Goal: Transaction & Acquisition: Purchase product/service

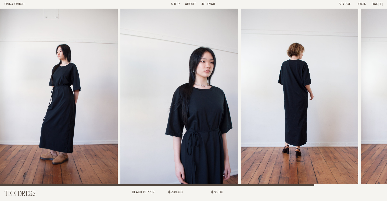
click at [177, 4] on link "Shop" at bounding box center [175, 3] width 9 height 3
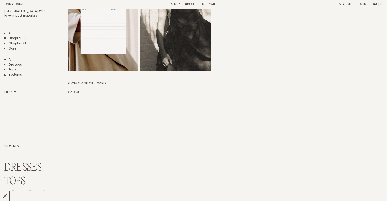
scroll to position [1244, 0]
click at [12, 49] on link "Core" at bounding box center [10, 49] width 12 height 5
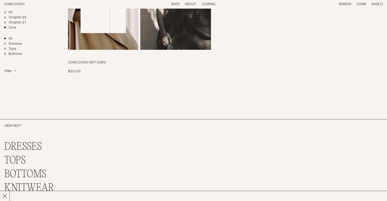
scroll to position [1595, 0]
click at [12, 48] on link "Tops" at bounding box center [10, 48] width 12 height 5
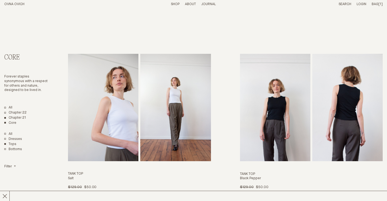
click at [13, 120] on link "Chapter 21" at bounding box center [15, 118] width 22 height 5
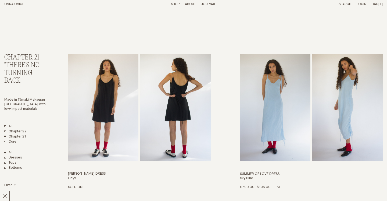
click at [286, 118] on img "Summer of Love Dress" at bounding box center [275, 107] width 70 height 107
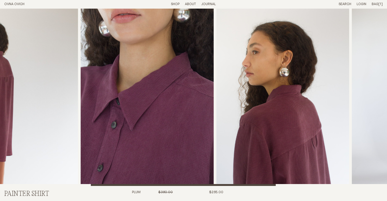
click at [167, 126] on img "3 / 6" at bounding box center [147, 97] width 133 height 177
drag, startPoint x: 351, startPoint y: 121, endPoint x: 159, endPoint y: 128, distance: 192.1
click at [159, 128] on div at bounding box center [193, 97] width 387 height 177
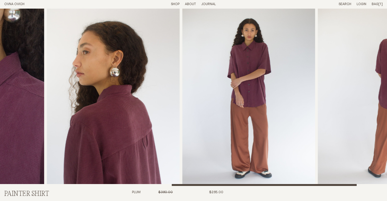
click at [78, 139] on img "4 / 6" at bounding box center [113, 97] width 133 height 177
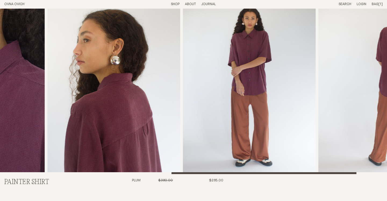
scroll to position [10, 0]
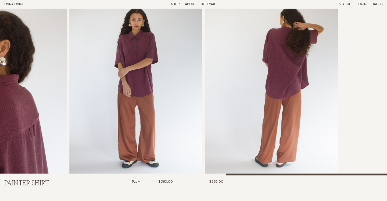
click at [72, 73] on img "5 / 6" at bounding box center [135, 86] width 133 height 177
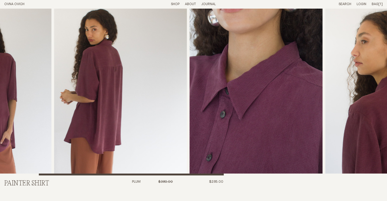
click at [223, 105] on img "3 / 6" at bounding box center [256, 86] width 133 height 177
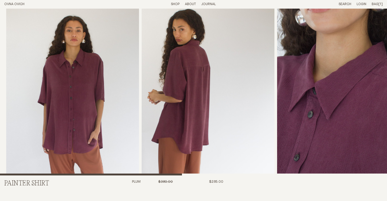
click at [214, 113] on img "2 / 6" at bounding box center [208, 86] width 133 height 177
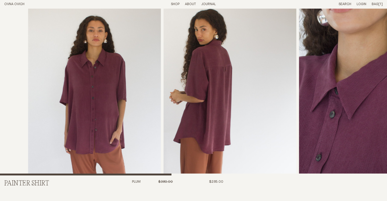
click at [210, 93] on img "2 / 6" at bounding box center [230, 86] width 133 height 177
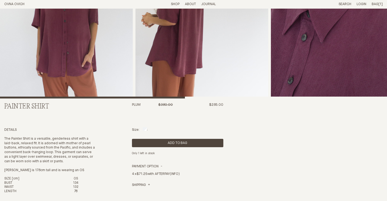
scroll to position [97, 0]
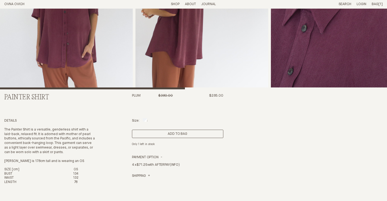
click at [184, 131] on button "Add to Bag" at bounding box center [177, 134] width 91 height 8
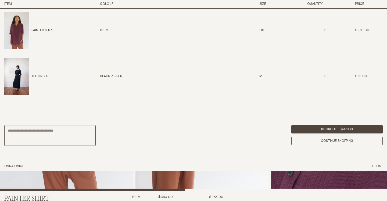
scroll to position [165, 0]
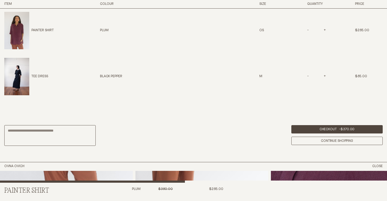
click at [42, 30] on p "Painter Shirt" at bounding box center [42, 30] width 22 height 5
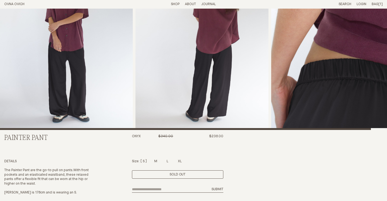
scroll to position [54, 0]
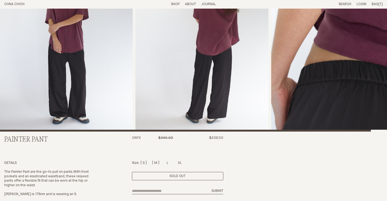
click at [156, 161] on div at bounding box center [155, 161] width 3 height 3
click at [167, 163] on div at bounding box center [168, 161] width 2 height 3
click at [181, 163] on div at bounding box center [180, 161] width 4 height 3
click at [144, 161] on div at bounding box center [144, 161] width 2 height 3
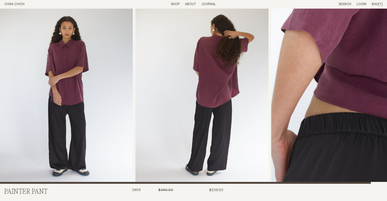
scroll to position [1, 0]
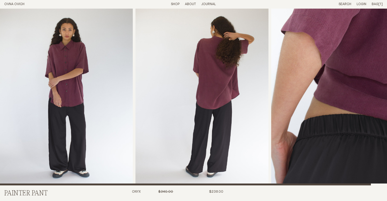
click at [72, 120] on img "1 / 3" at bounding box center [66, 96] width 133 height 177
click at [220, 97] on img "2 / 3" at bounding box center [202, 96] width 133 height 177
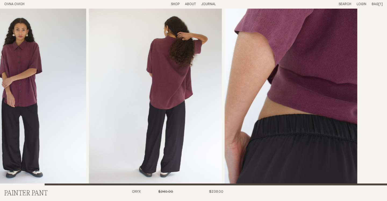
click at [151, 108] on img "2 / 3" at bounding box center [155, 96] width 133 height 177
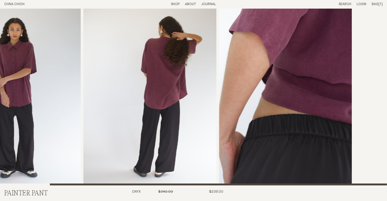
click at [217, 96] on div at bounding box center [141, 96] width 387 height 177
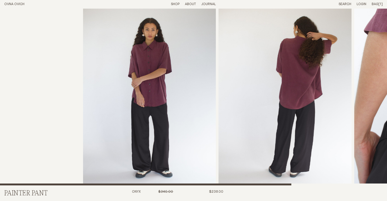
click at [359, 118] on div at bounding box center [276, 96] width 387 height 177
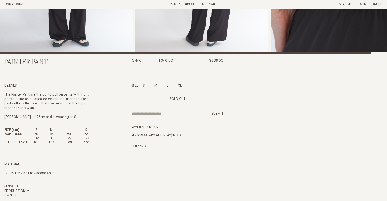
scroll to position [133, 0]
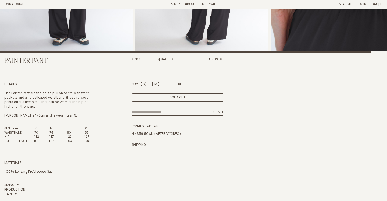
click at [155, 83] on div at bounding box center [155, 83] width 3 height 3
click at [172, 83] on div "Size: S M L XL" at bounding box center [177, 84] width 91 height 5
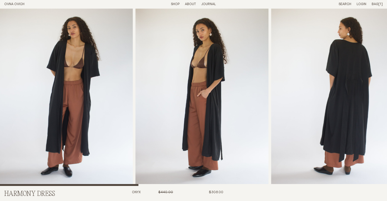
click at [92, 65] on img "1 / 8" at bounding box center [66, 97] width 133 height 177
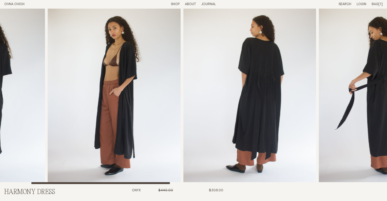
click at [229, 99] on img "3 / 8" at bounding box center [249, 95] width 133 height 177
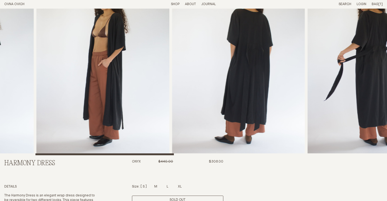
scroll to position [46, 0]
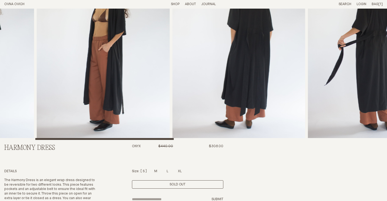
click at [167, 171] on div "Size: S M L XL" at bounding box center [177, 171] width 91 height 5
click at [156, 170] on div at bounding box center [155, 170] width 3 height 3
click at [170, 171] on div "Size: S M L XL" at bounding box center [177, 171] width 91 height 5
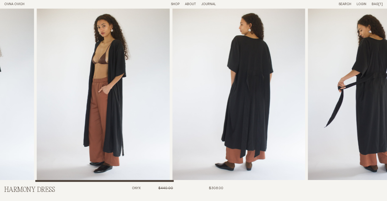
scroll to position [0, 0]
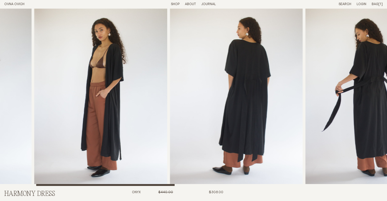
click at [305, 116] on img "4 / 8" at bounding box center [371, 97] width 133 height 177
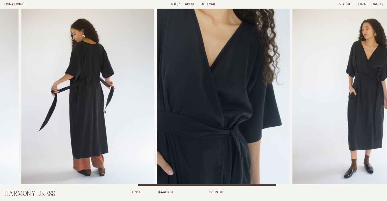
click at [157, 123] on img "5 / 8" at bounding box center [223, 97] width 133 height 177
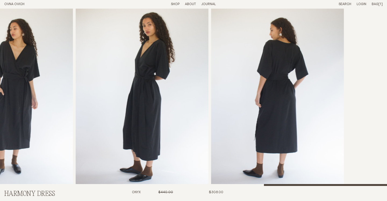
click at [241, 60] on img "8 / 8" at bounding box center [277, 97] width 133 height 177
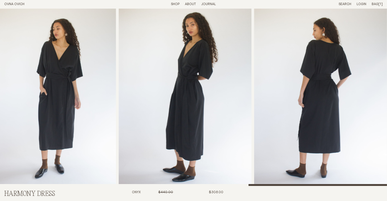
click at [176, 5] on link "Shop" at bounding box center [175, 3] width 9 height 3
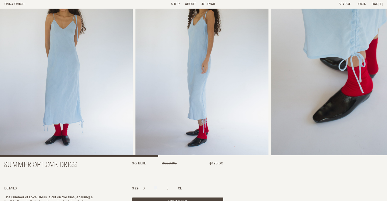
scroll to position [19, 0]
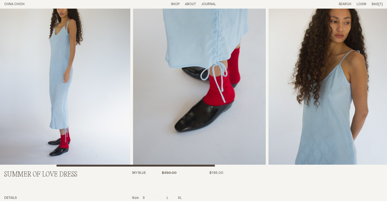
click at [143, 101] on img "3 / 7" at bounding box center [199, 77] width 133 height 177
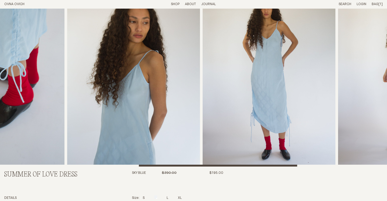
click at [230, 101] on img "5 / 7" at bounding box center [269, 77] width 133 height 177
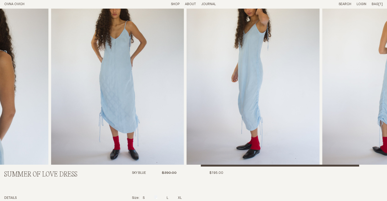
click at [144, 105] on img "5 / 7" at bounding box center [117, 77] width 133 height 177
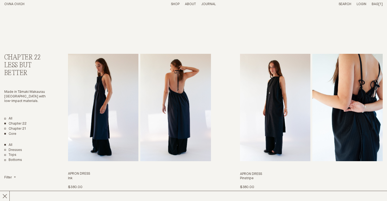
click at [11, 133] on link "Core" at bounding box center [10, 134] width 12 height 5
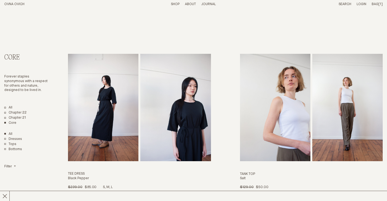
click at [106, 123] on img "Tee Dress" at bounding box center [103, 107] width 70 height 107
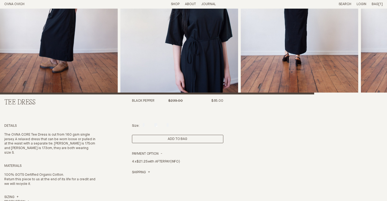
scroll to position [92, 0]
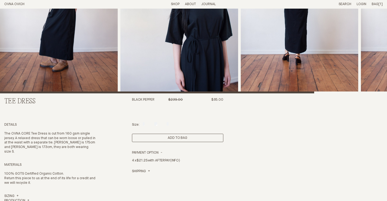
click at [168, 138] on button "Add to Bag" at bounding box center [177, 138] width 91 height 8
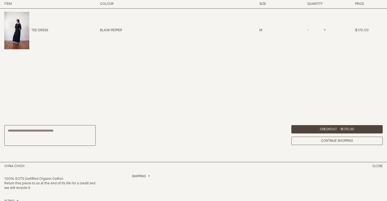
scroll to position [255, 0]
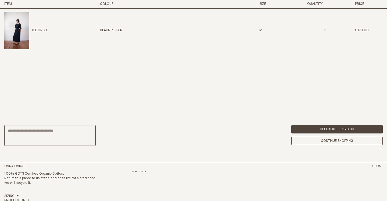
click at [307, 31] on span "-" at bounding box center [308, 30] width 2 height 3
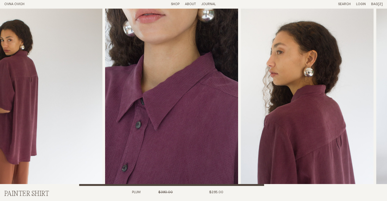
click at [148, 98] on img "3 / 6" at bounding box center [171, 97] width 133 height 177
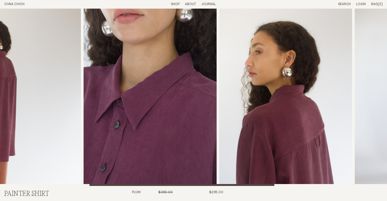
click at [84, 114] on img "3 / 6" at bounding box center [150, 97] width 133 height 177
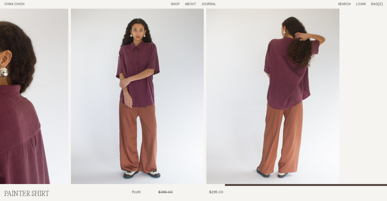
click at [127, 120] on img "5 / 6" at bounding box center [137, 97] width 133 height 177
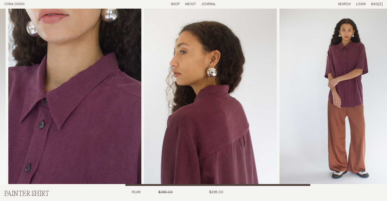
click at [326, 118] on img "5 / 6" at bounding box center [346, 97] width 133 height 177
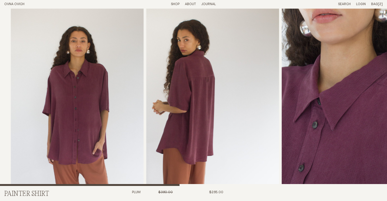
click at [315, 156] on img "3 / 6" at bounding box center [348, 97] width 133 height 177
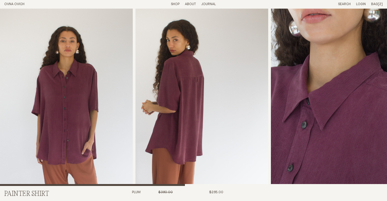
click at [378, 4] on span "[2]" at bounding box center [380, 3] width 5 height 3
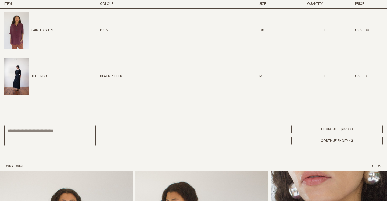
click at [329, 130] on link "Checkout - $370.00" at bounding box center [336, 129] width 91 height 8
